Goal: Transaction & Acquisition: Obtain resource

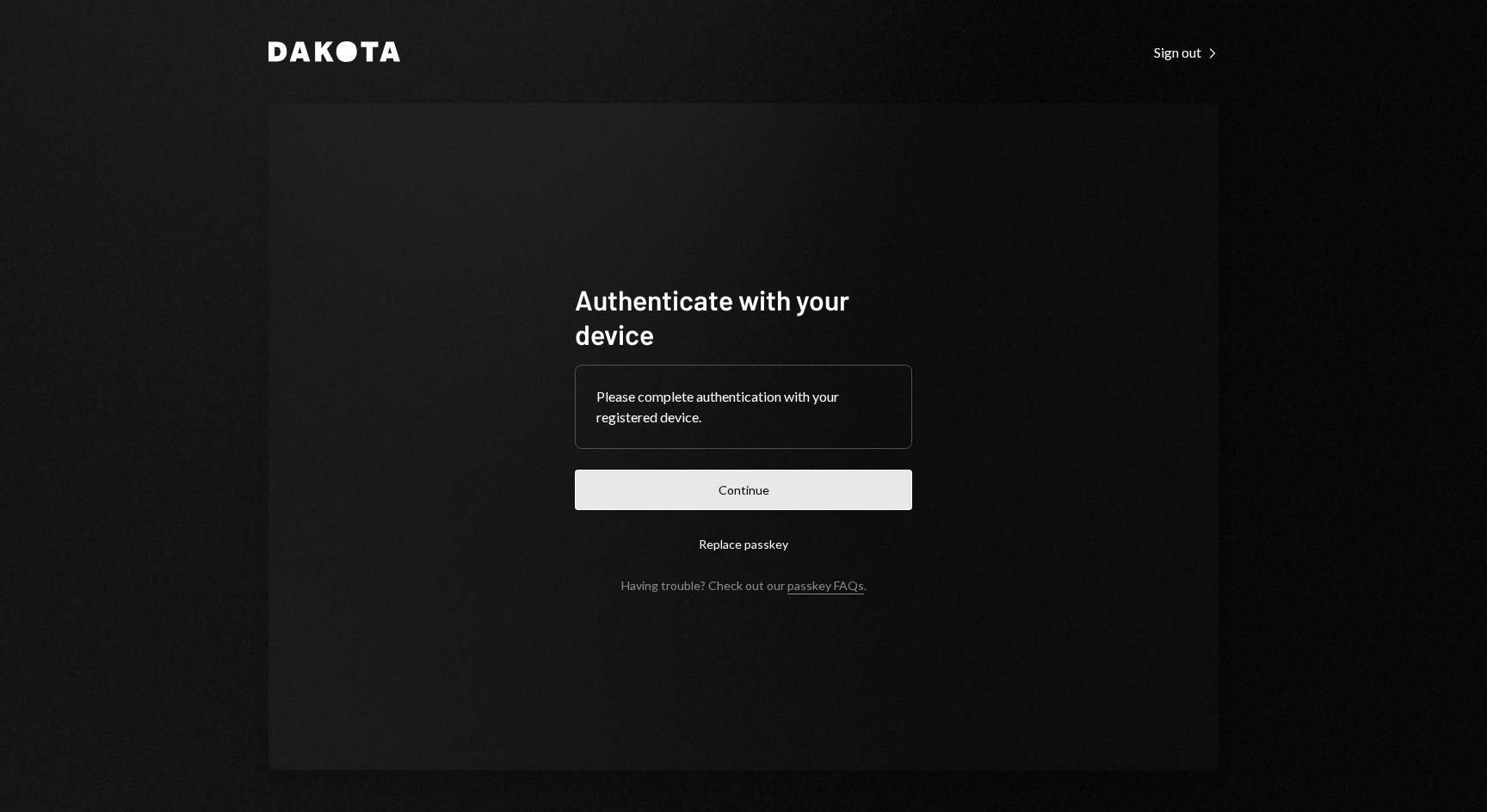
click at [721, 508] on button "Continue" at bounding box center [744, 489] width 337 height 41
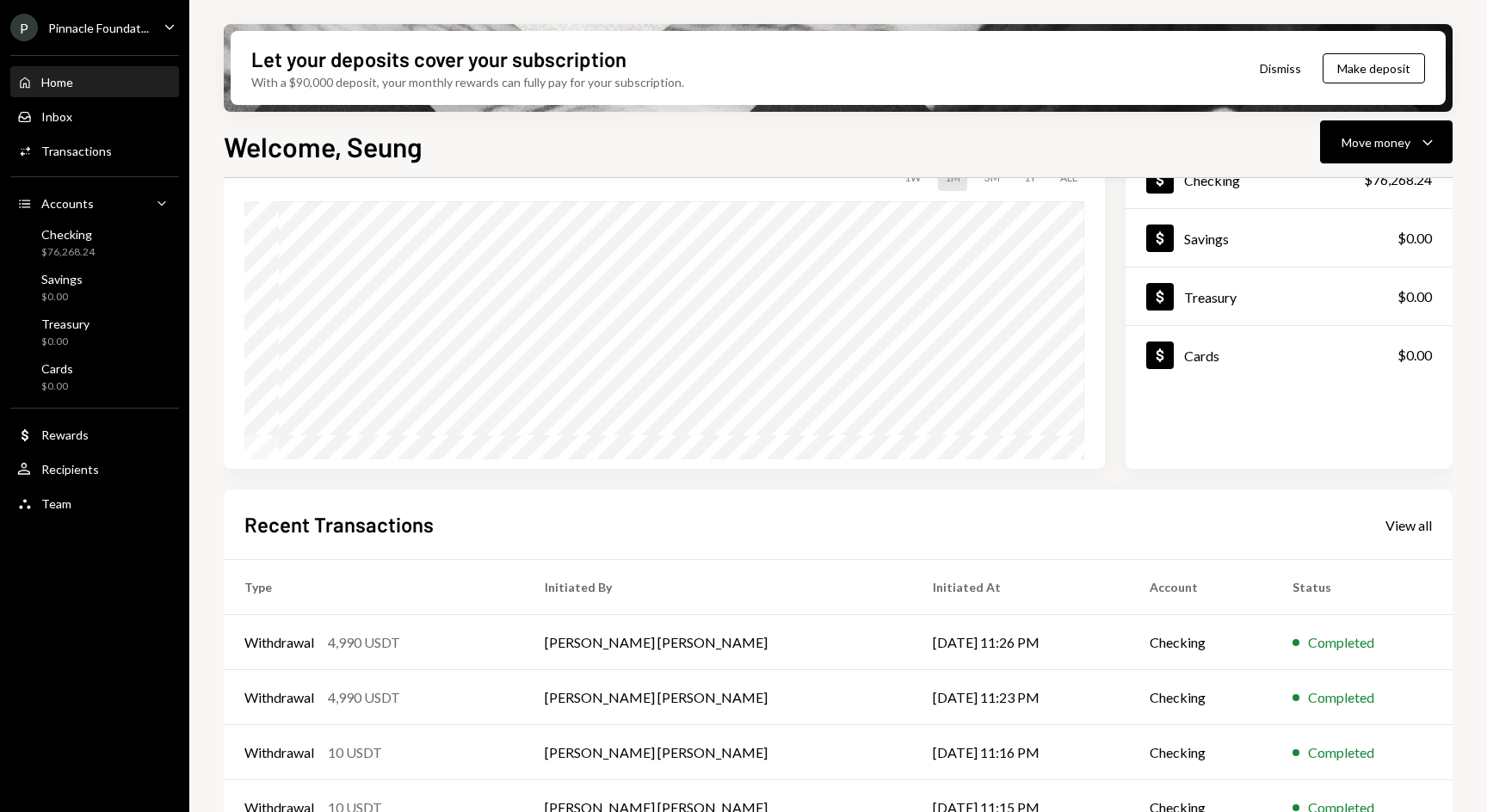
click at [1282, 59] on button "Dismiss" at bounding box center [1280, 68] width 84 height 41
click at [1279, 63] on div "Hold Dakota’s on-platform stablecoin to earn rewards Dakota USD is backed by U.…" at bounding box center [838, 68] width 1215 height 74
click at [1334, 70] on button "Dismiss" at bounding box center [1324, 68] width 84 height 41
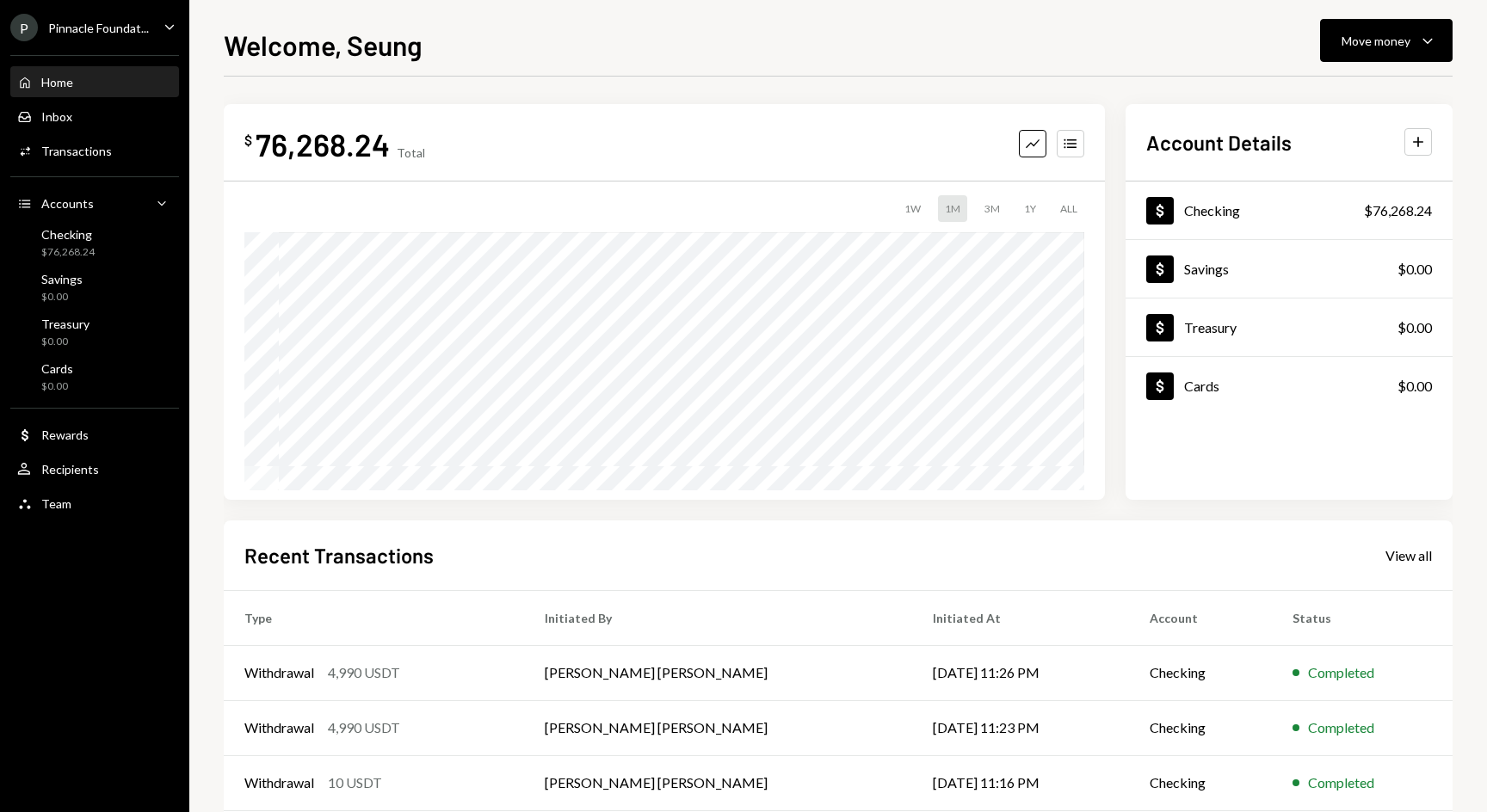
click at [121, 32] on div "Pinnacle Foundat..." at bounding box center [99, 28] width 100 height 15
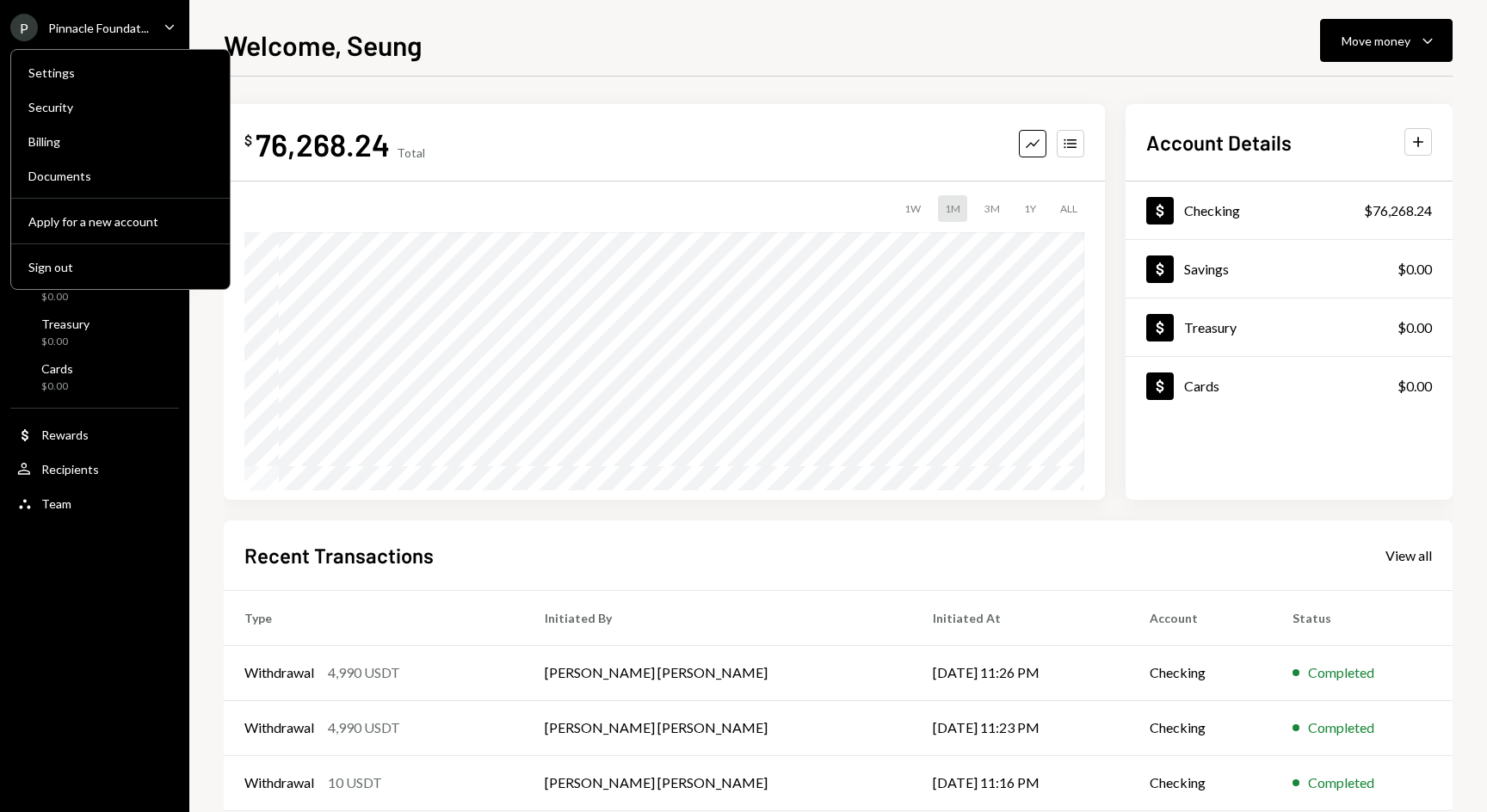
click at [196, 335] on div "Welcome, Seung Move money Caret Down $ 76,268.24 Total Graph Accounts 1W 1M 3M …" at bounding box center [838, 406] width 1298 height 812
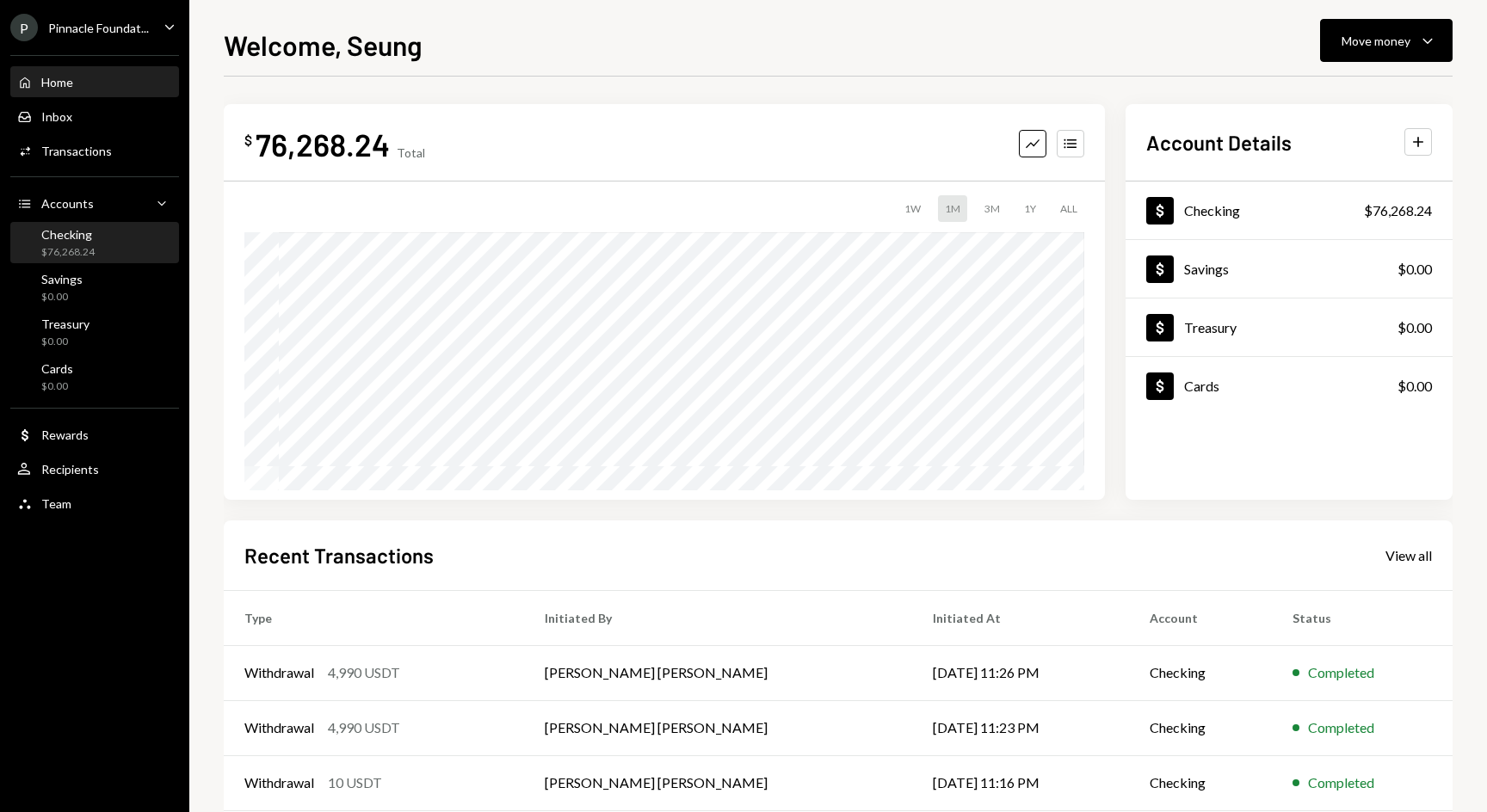
click at [118, 231] on div "Checking $76,268.24" at bounding box center [94, 244] width 155 height 33
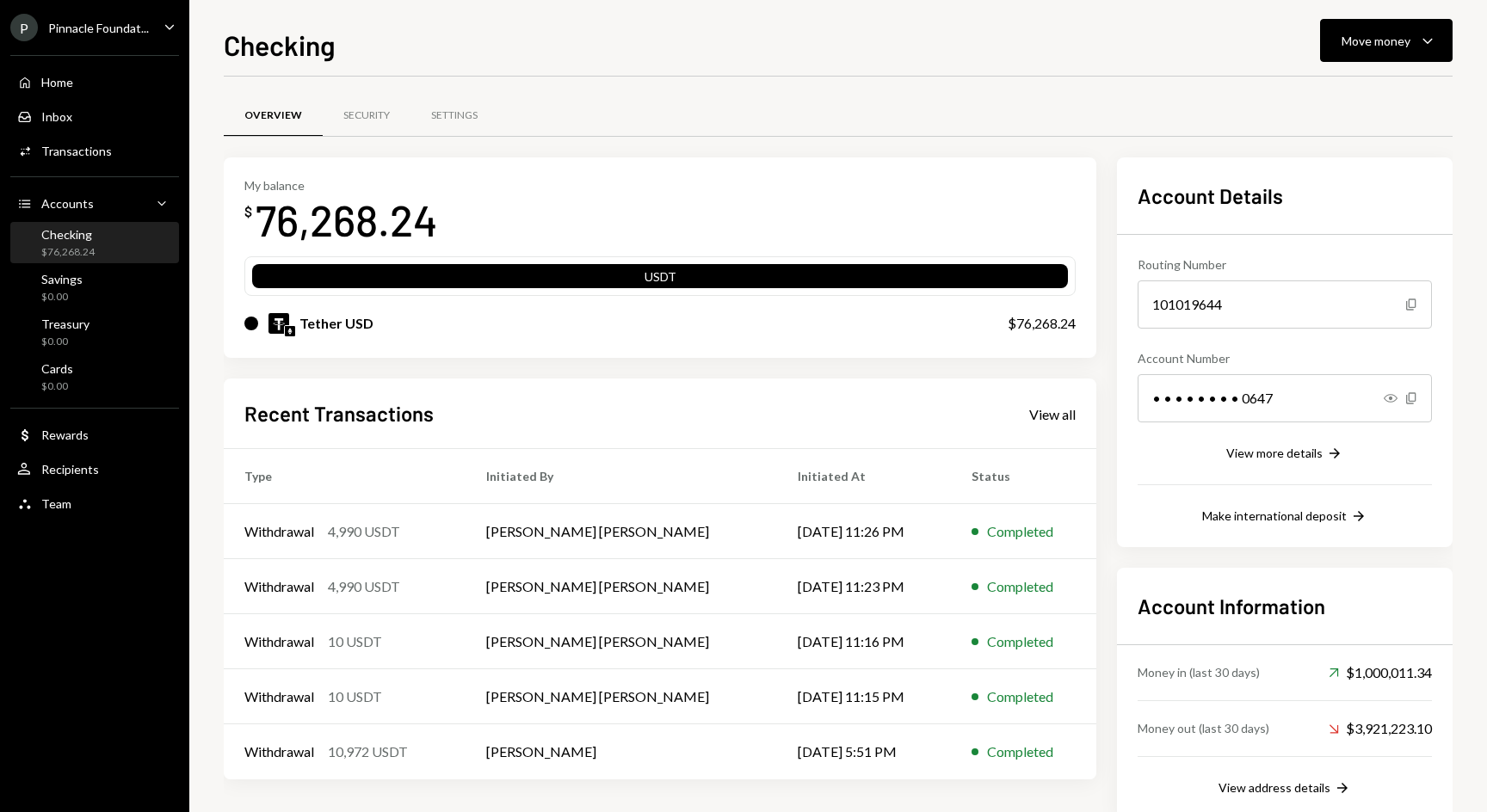
click at [1382, 67] on div "Checking Move money Caret Down Overview Security Settings My balance $ 76,268.2…" at bounding box center [838, 418] width 1229 height 788
click at [1382, 41] on div "Move money" at bounding box center [1376, 41] width 69 height 18
click at [1349, 177] on div "Deposit" at bounding box center [1372, 169] width 125 height 18
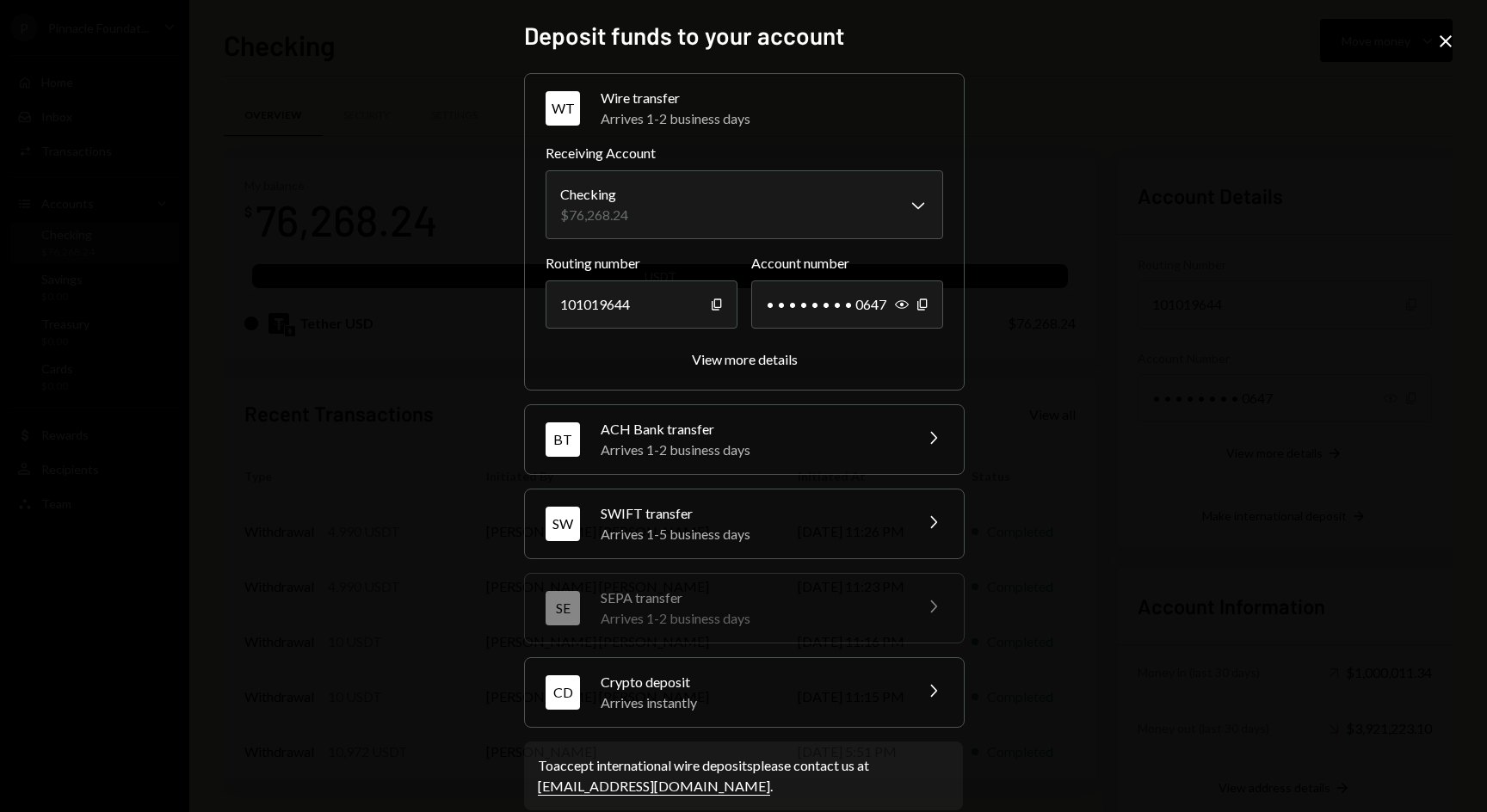
click at [738, 700] on div "Arrives instantly" at bounding box center [751, 703] width 301 height 21
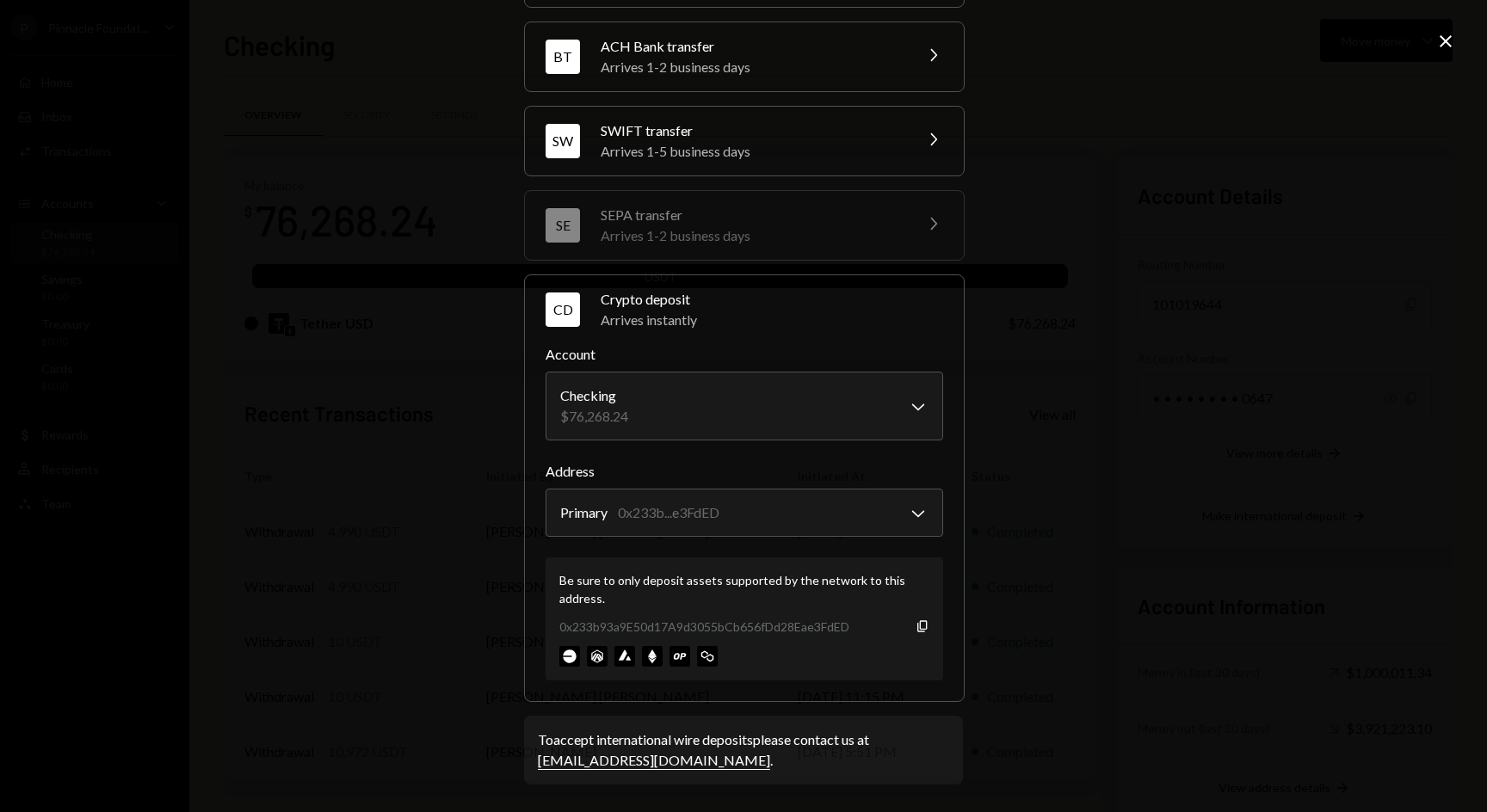
scroll to position [135, 0]
click at [916, 620] on div "Copy" at bounding box center [923, 627] width 14 height 14
click at [918, 625] on icon "button" at bounding box center [922, 626] width 10 height 11
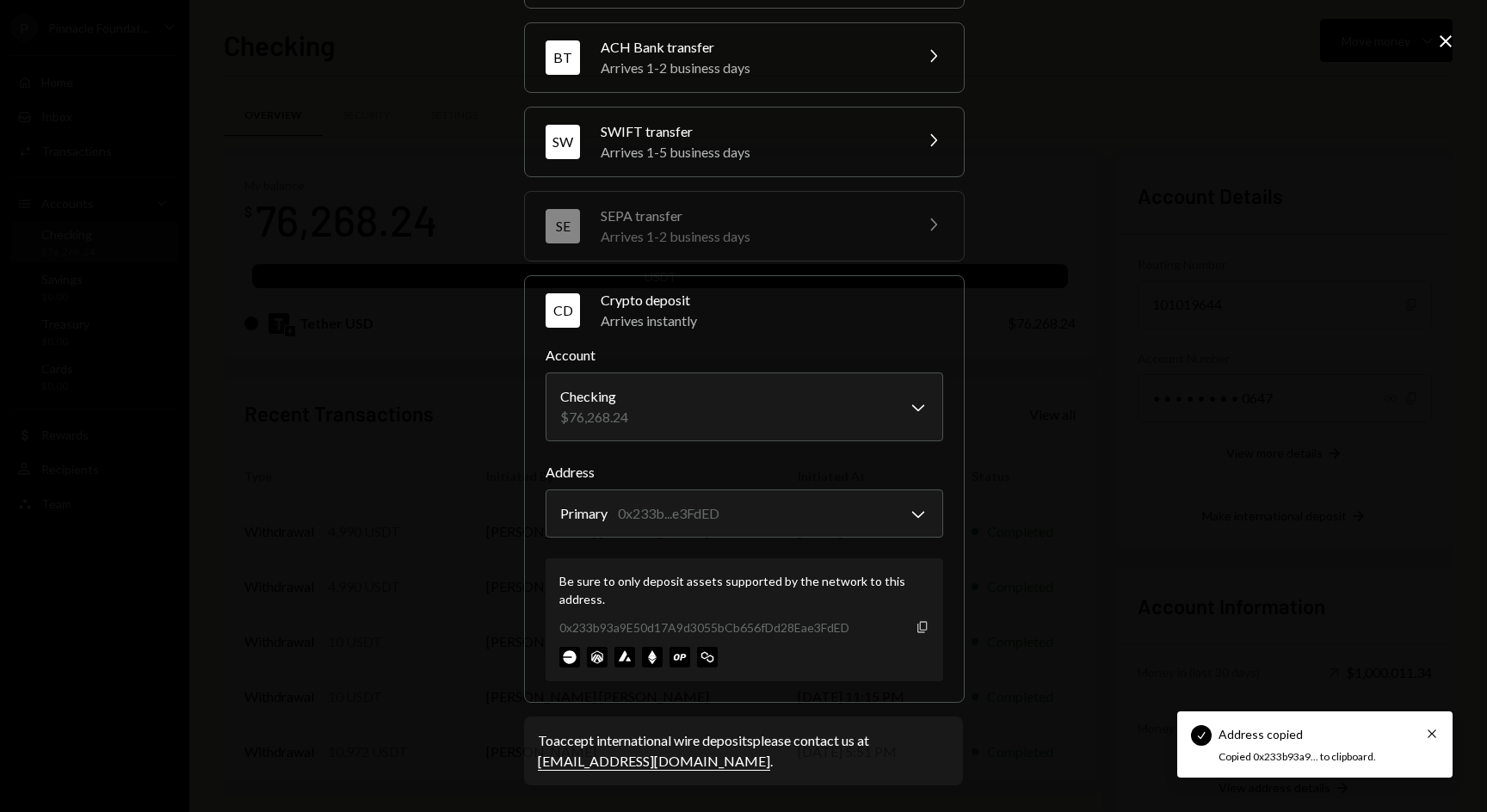
click at [919, 627] on icon "Copy" at bounding box center [923, 627] width 14 height 14
click at [1450, 59] on div "**********" at bounding box center [743, 406] width 1487 height 812
click at [1452, 35] on icon "Close" at bounding box center [1445, 42] width 21 height 21
